Goal: Check status

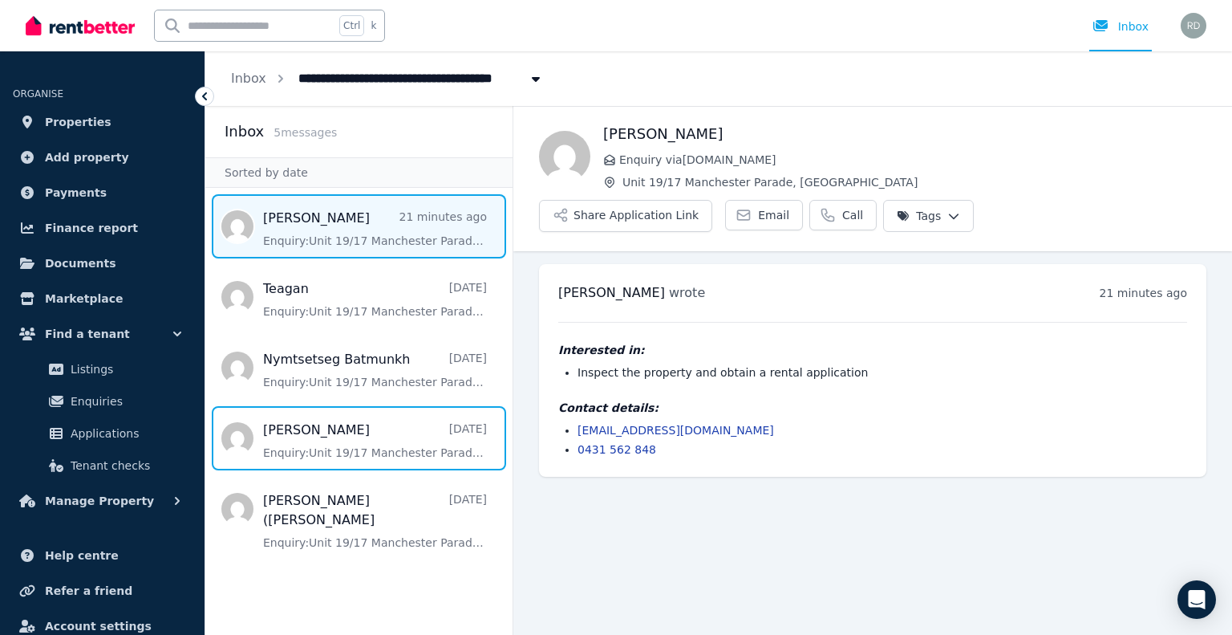
click at [287, 429] on span "Message list" at bounding box center [358, 438] width 307 height 64
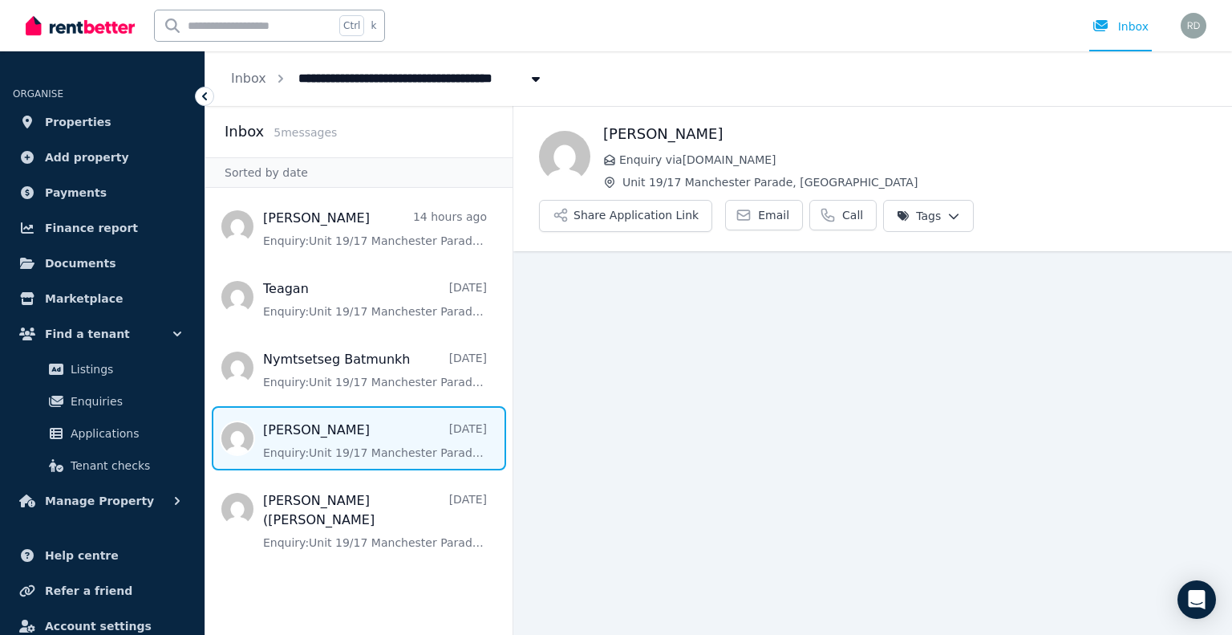
click at [323, 429] on span "Message list" at bounding box center [358, 438] width 307 height 64
click at [98, 431] on span "Applications" at bounding box center [125, 433] width 108 height 19
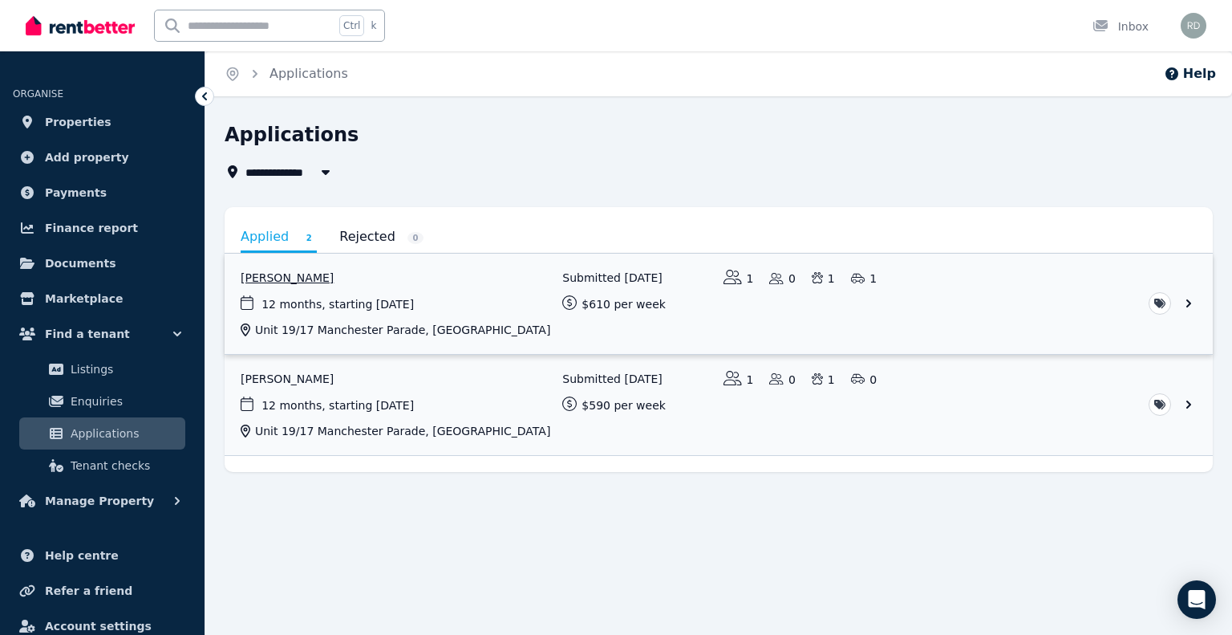
click at [311, 298] on link "View application: Elnaz Khorami" at bounding box center [719, 304] width 988 height 100
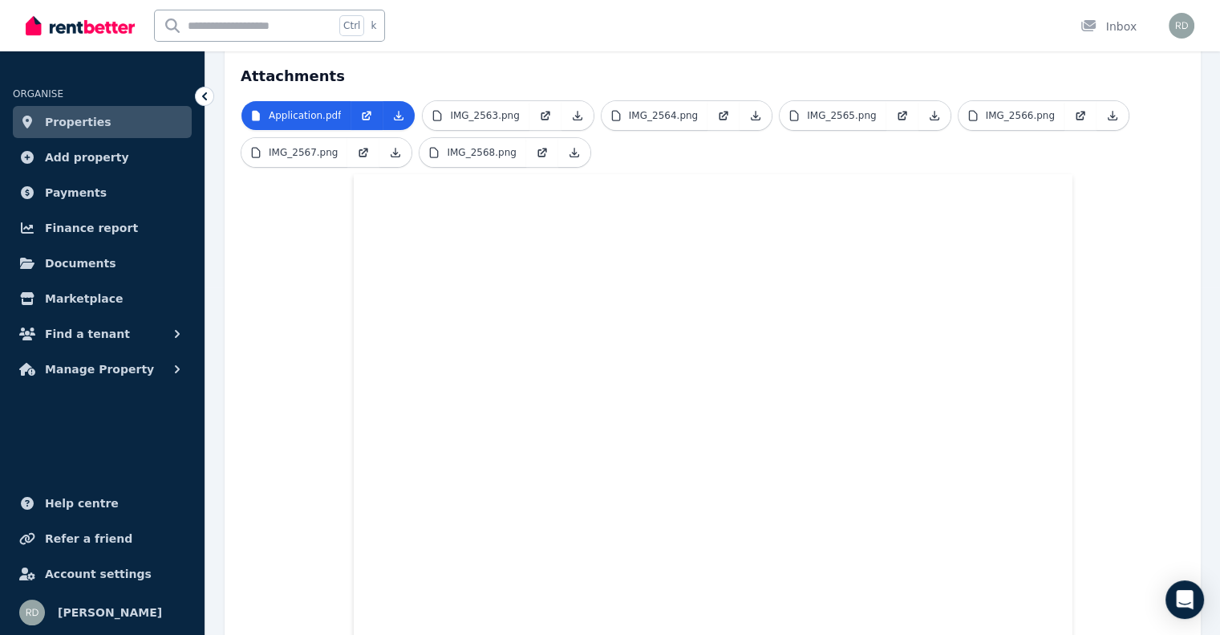
scroll to position [344, 0]
